Goal: Information Seeking & Learning: Find contact information

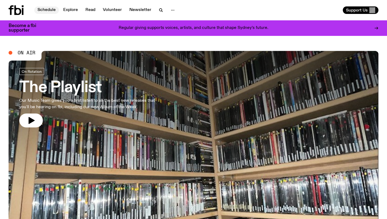
click at [51, 9] on link "Schedule" at bounding box center [46, 10] width 25 height 8
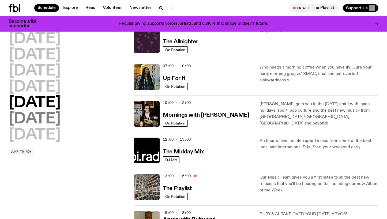
click at [49, 122] on h2 "Saturday" at bounding box center [35, 119] width 52 height 15
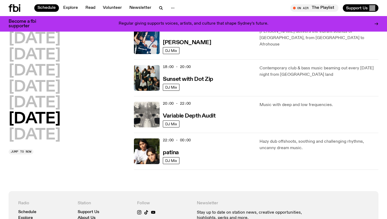
scroll to position [318, 0]
click at [38, 135] on h2 "Sunday" at bounding box center [35, 135] width 52 height 15
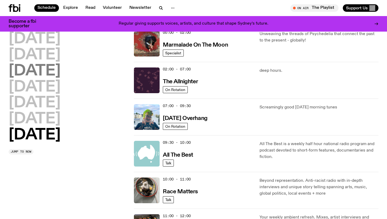
scroll to position [0, 0]
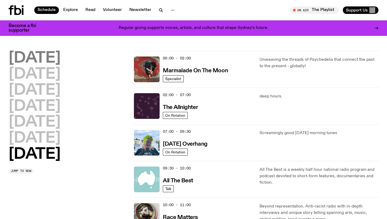
click at [55, 60] on h2 "Monday" at bounding box center [35, 58] width 52 height 15
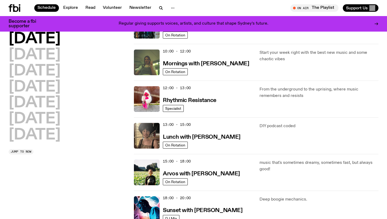
scroll to position [98, 0]
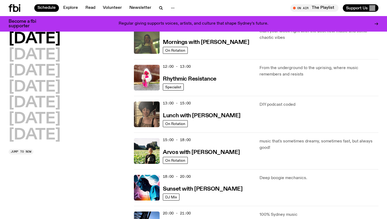
click at [237, 144] on div "15:00 - 18:00 Arvos with Bri Kennedy" at bounding box center [208, 151] width 90 height 26
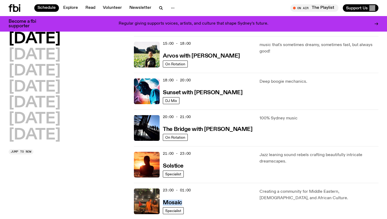
scroll to position [194, 0]
click at [110, 58] on div "Monday Tuesday Wednesday Thursday Friday Saturday Sunday" at bounding box center [68, 87] width 119 height 111
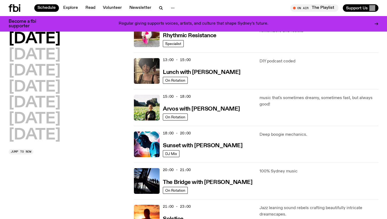
scroll to position [0, 0]
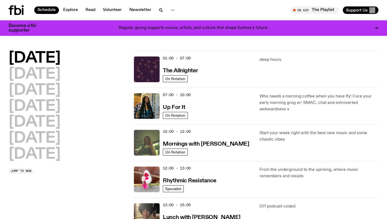
click at [94, 103] on div "Monday Tuesday Wednesday Thursday Friday Saturday Sunday" at bounding box center [68, 106] width 119 height 111
click at [35, 75] on h2 "Tuesday" at bounding box center [35, 74] width 52 height 15
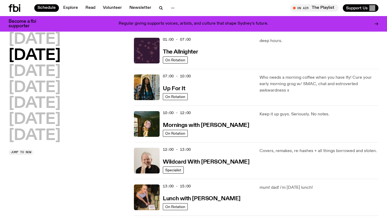
scroll to position [15, 0]
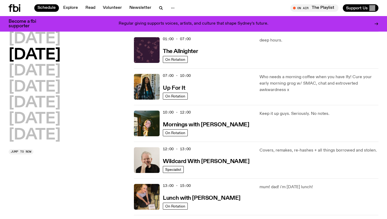
click at [52, 59] on h2 "Tuesday" at bounding box center [35, 55] width 52 height 15
click at [50, 72] on h2 "Wednesday" at bounding box center [35, 71] width 52 height 15
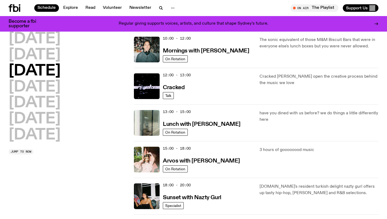
scroll to position [92, 0]
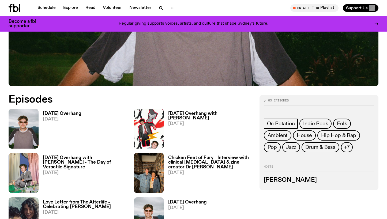
scroll to position [224, 0]
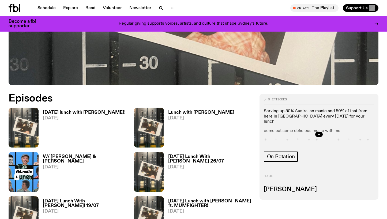
scroll to position [199, 0]
click at [322, 134] on button "button" at bounding box center [320, 134] width 8 height 5
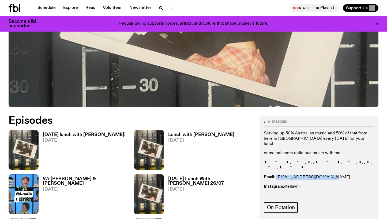
scroll to position [0, 0]
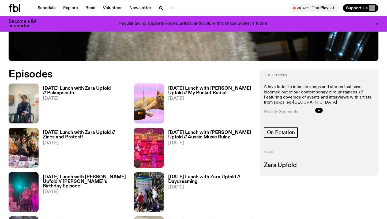
scroll to position [224, 0]
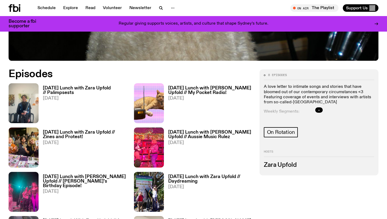
click at [318, 109] on icon "button" at bounding box center [319, 110] width 3 height 3
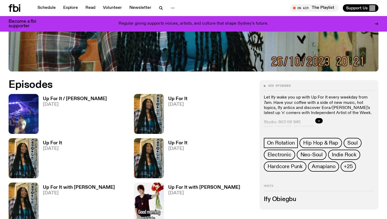
scroll to position [287, 0]
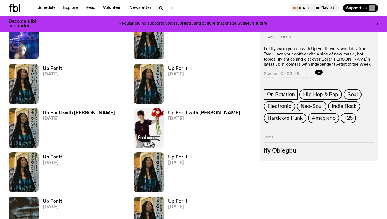
click at [316, 72] on button "button" at bounding box center [320, 72] width 8 height 5
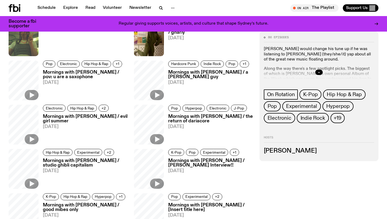
scroll to position [482, 0]
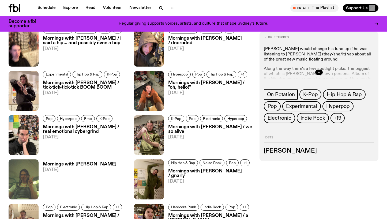
click at [320, 72] on icon "button" at bounding box center [319, 72] width 3 height 3
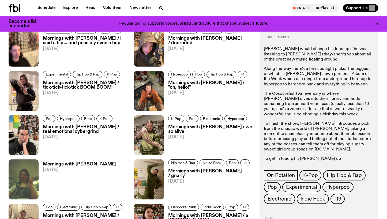
scroll to position [501, 0]
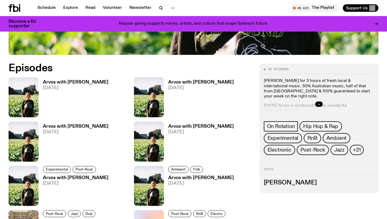
scroll to position [234, 0]
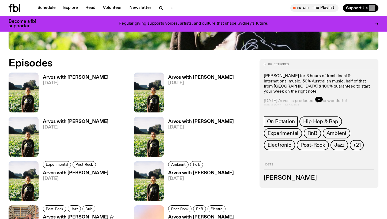
drag, startPoint x: 323, startPoint y: 98, endPoint x: 320, endPoint y: 100, distance: 4.0
click at [323, 98] on div at bounding box center [319, 99] width 110 height 17
click at [319, 100] on icon "button" at bounding box center [319, 99] width 2 height 1
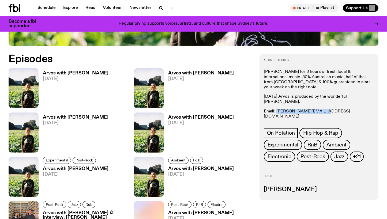
scroll to position [239, 0]
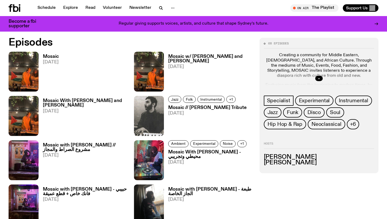
scroll to position [255, 0]
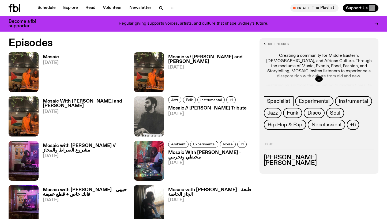
click at [320, 76] on button "button" at bounding box center [320, 78] width 8 height 5
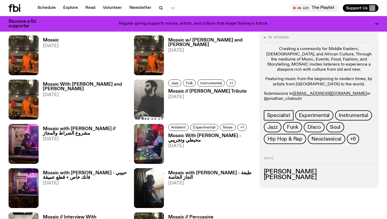
scroll to position [247, 0]
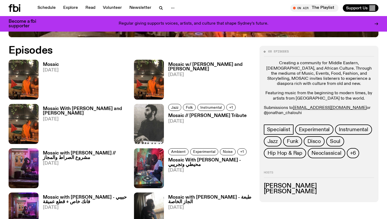
click at [54, 65] on h3 "Mosaic" at bounding box center [51, 64] width 16 height 5
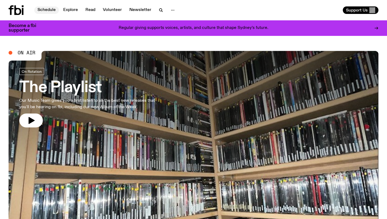
click at [52, 9] on link "Schedule" at bounding box center [46, 10] width 25 height 8
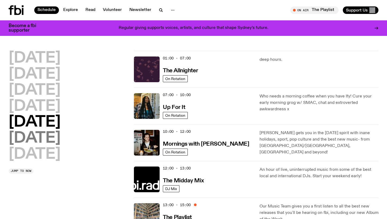
click at [42, 141] on h2 "Saturday" at bounding box center [35, 138] width 52 height 15
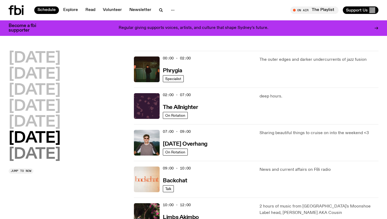
click at [47, 155] on h2 "Sunday" at bounding box center [35, 154] width 52 height 15
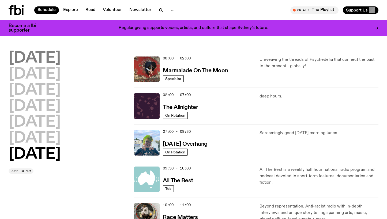
click at [61, 60] on h2 "Monday" at bounding box center [35, 58] width 52 height 15
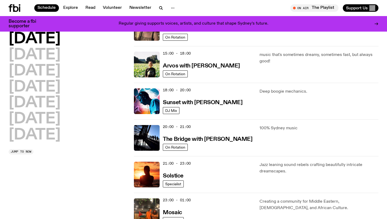
scroll to position [193, 0]
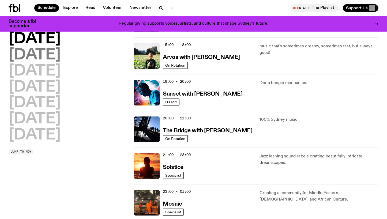
click at [41, 55] on h2 "Tuesday" at bounding box center [35, 55] width 52 height 15
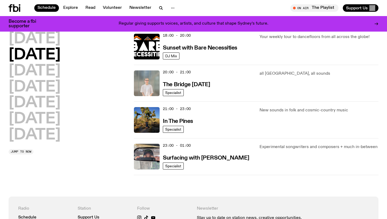
scroll to position [272, 0]
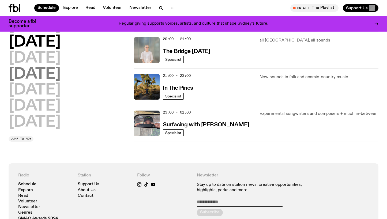
click at [61, 67] on h2 "Thursday" at bounding box center [35, 74] width 52 height 15
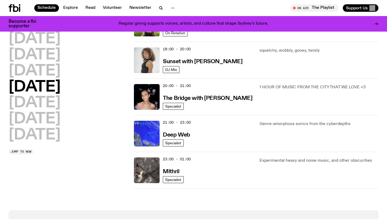
scroll to position [254, 0]
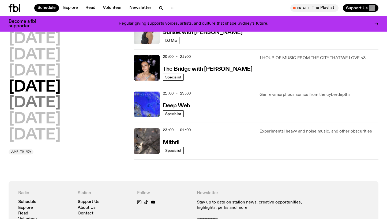
click at [42, 101] on h2 "Friday" at bounding box center [35, 103] width 52 height 15
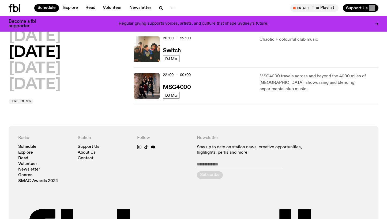
scroll to position [0, 0]
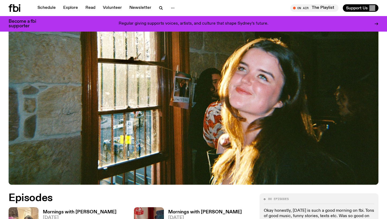
scroll to position [239, 0]
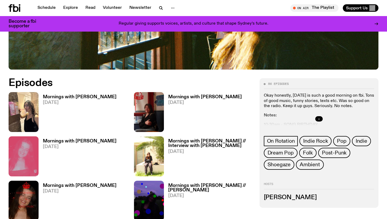
click at [319, 116] on button "button" at bounding box center [320, 118] width 8 height 5
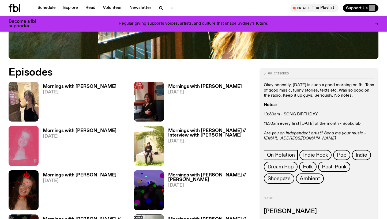
scroll to position [257, 0]
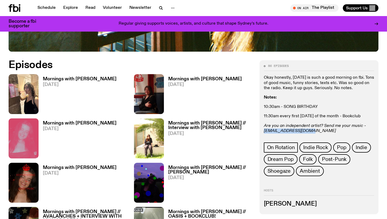
drag, startPoint x: 307, startPoint y: 106, endPoint x: 265, endPoint y: 107, distance: 41.6
click at [264, 107] on div "86 episodes Okay honestly, Tuesday is such a good morning on fbi. Tons of good …" at bounding box center [319, 137] width 119 height 154
copy em "freya.s@fbiradio.com"
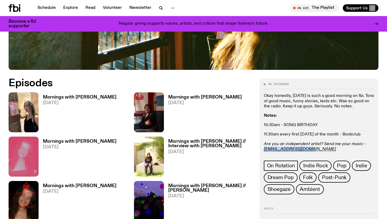
scroll to position [238, 0]
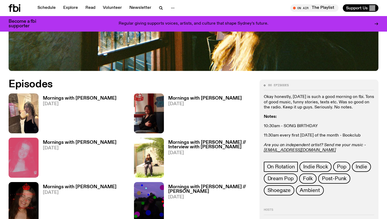
click at [326, 124] on p "10:30am - SONG BIRTHDAY" at bounding box center [319, 126] width 110 height 5
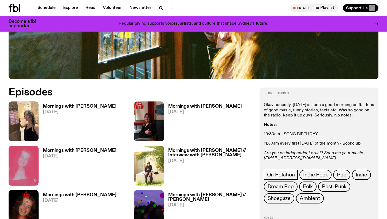
scroll to position [230, 0]
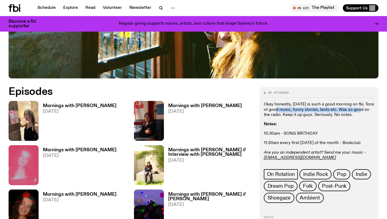
drag, startPoint x: 352, startPoint y: 86, endPoint x: 282, endPoint y: 85, distance: 69.7
click at [282, 102] on p "Okay honestly, Tuesday is such a good morning on fbi. Tons of good music, funny…" at bounding box center [319, 110] width 110 height 16
drag, startPoint x: 308, startPoint y: 88, endPoint x: 296, endPoint y: 88, distance: 12.6
click at [296, 102] on p "Okay honestly, Tuesday is such a good morning on fbi. Tons of good music, funny…" at bounding box center [319, 110] width 110 height 16
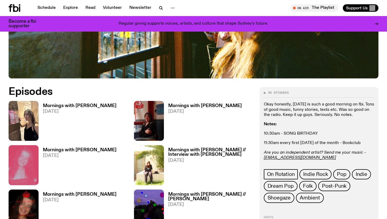
click at [296, 102] on p "Okay honestly, Tuesday is such a good morning on fbi. Tons of good music, funny…" at bounding box center [319, 110] width 110 height 16
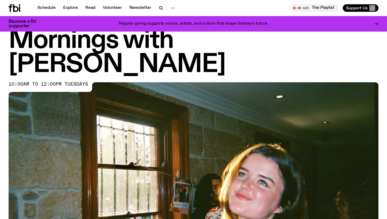
scroll to position [0, 0]
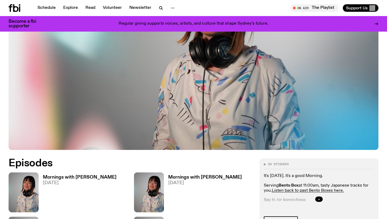
scroll to position [158, 0]
click at [319, 198] on icon "button" at bounding box center [319, 199] width 3 height 3
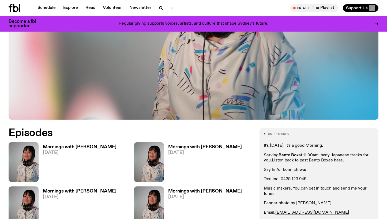
scroll to position [189, 0]
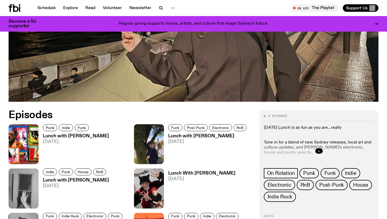
scroll to position [294, 0]
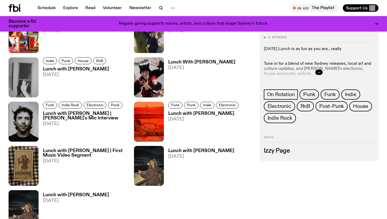
click at [319, 71] on button "button" at bounding box center [320, 72] width 8 height 5
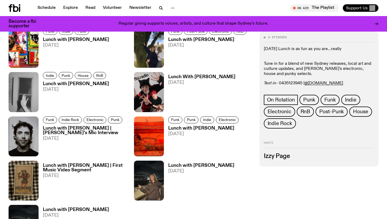
scroll to position [147, 0]
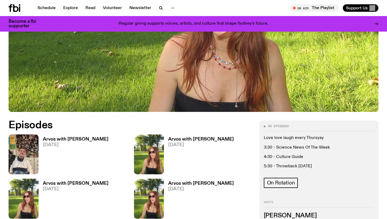
scroll to position [260, 0]
